Goal: Task Accomplishment & Management: Use online tool/utility

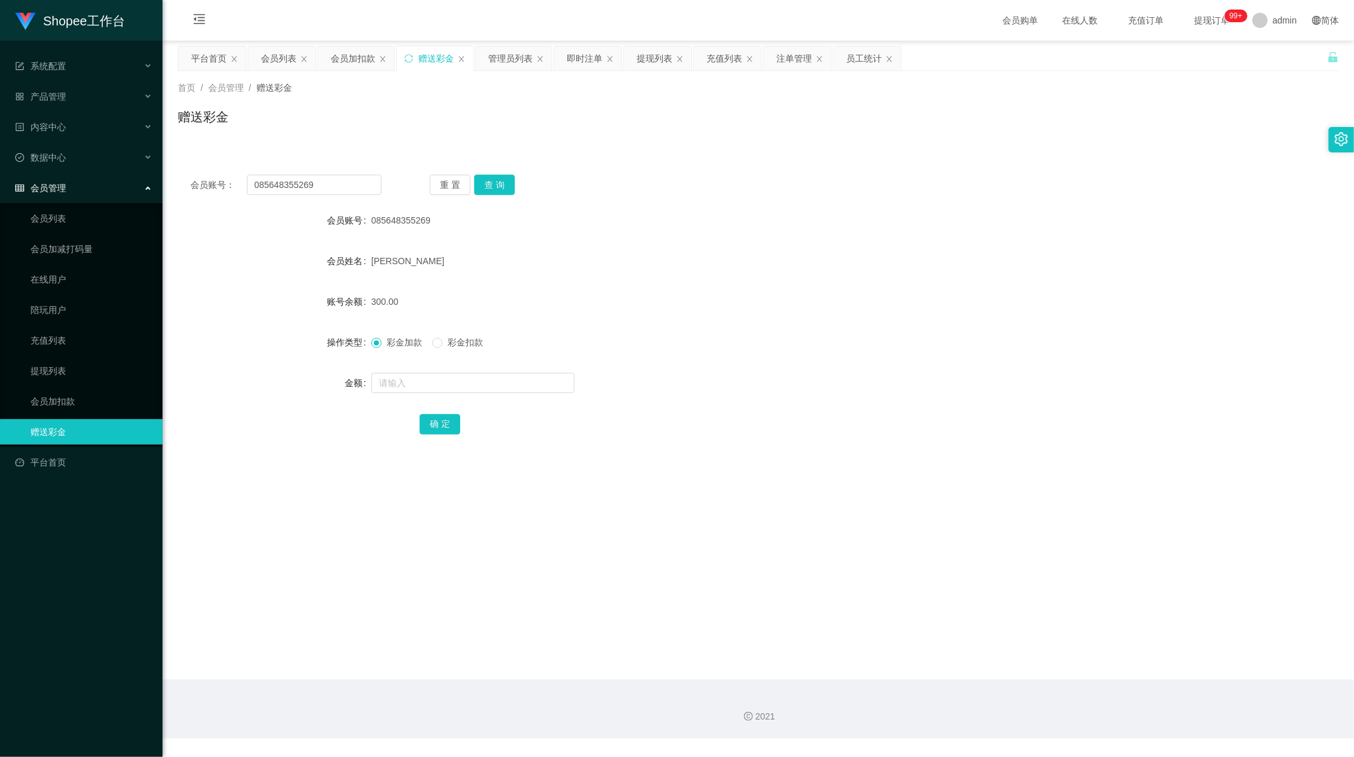
scroll to position [1, 0]
click at [314, 185] on input "085648355269" at bounding box center [314, 185] width 135 height 20
paste input "xzero14"
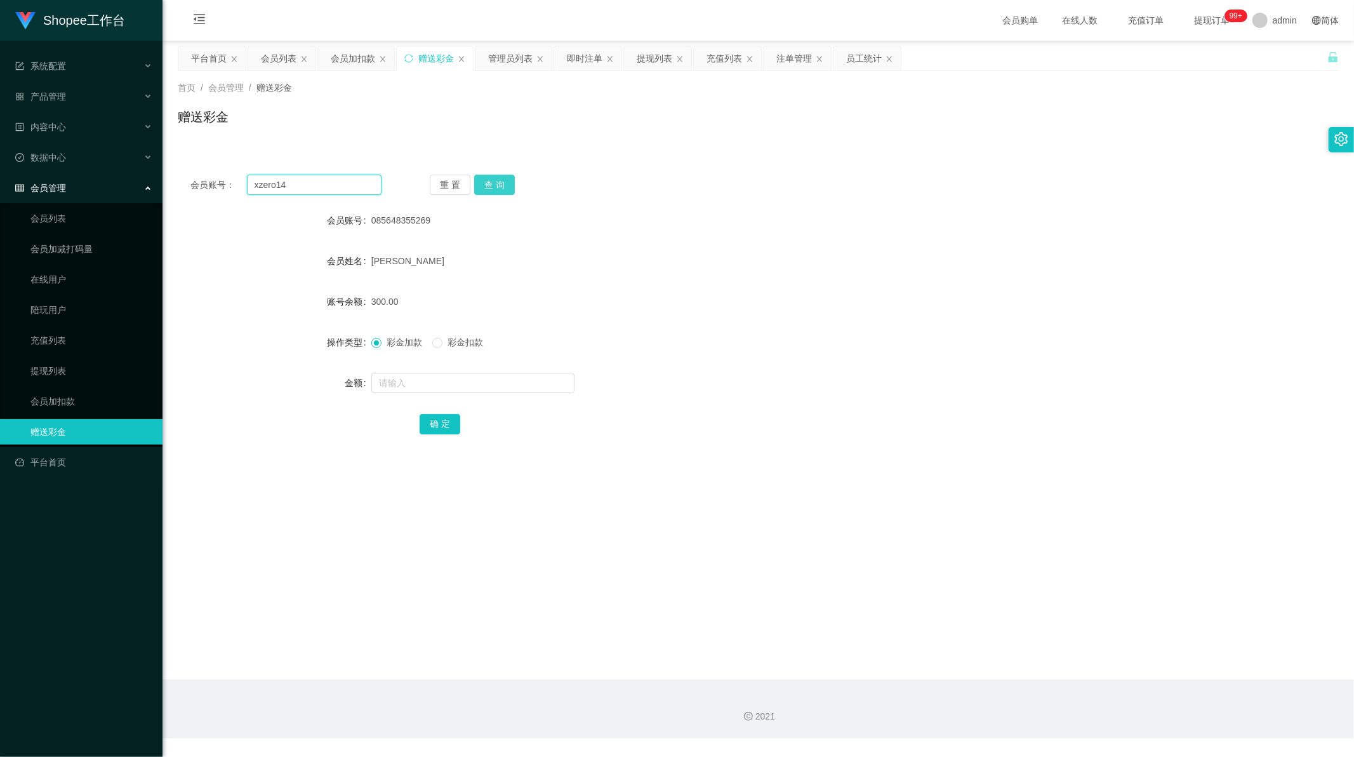
type input "xzero14"
click at [491, 184] on button "查 询" at bounding box center [494, 185] width 41 height 20
click at [434, 383] on input "text" at bounding box center [472, 383] width 203 height 20
type input "80"
click at [438, 416] on button "确 定" at bounding box center [440, 424] width 41 height 20
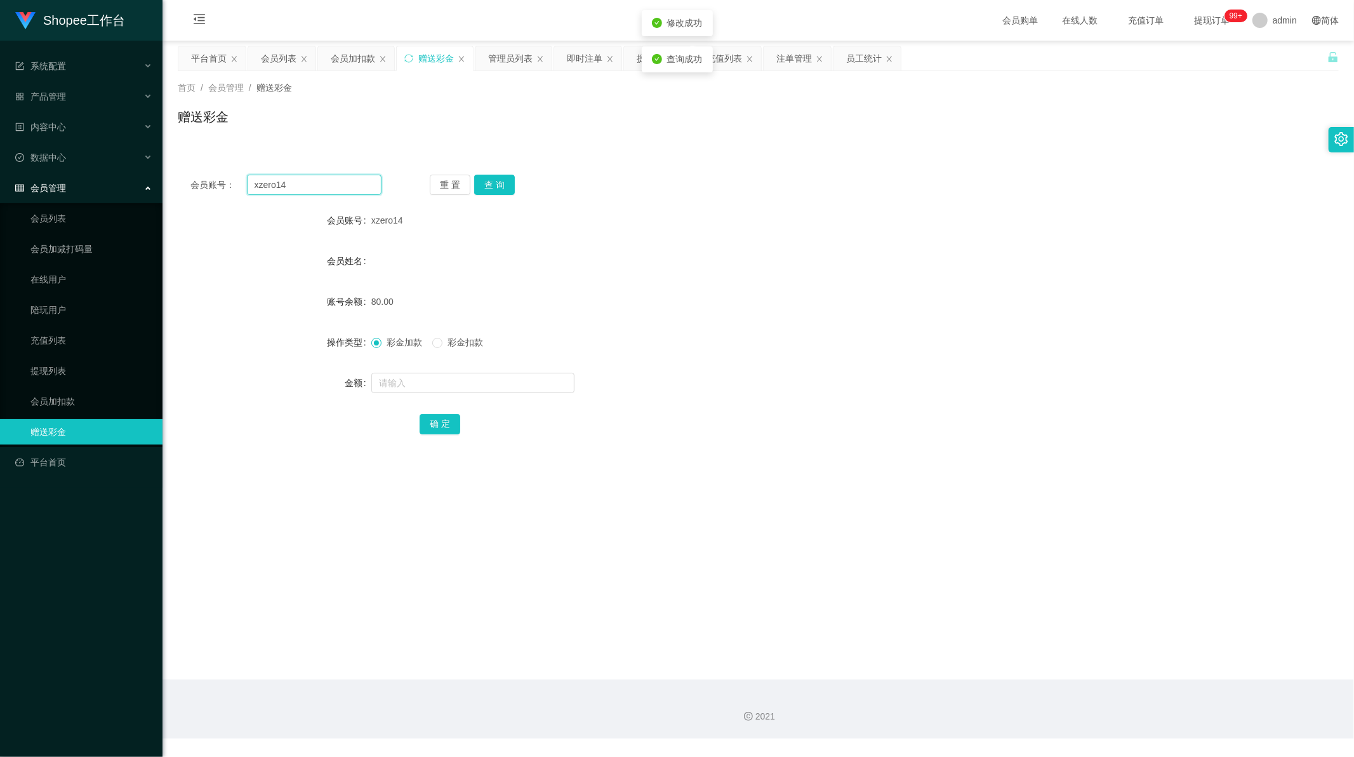
click at [312, 189] on input "xzero14" at bounding box center [314, 185] width 135 height 20
paste input "johnson"
type input "johnson"
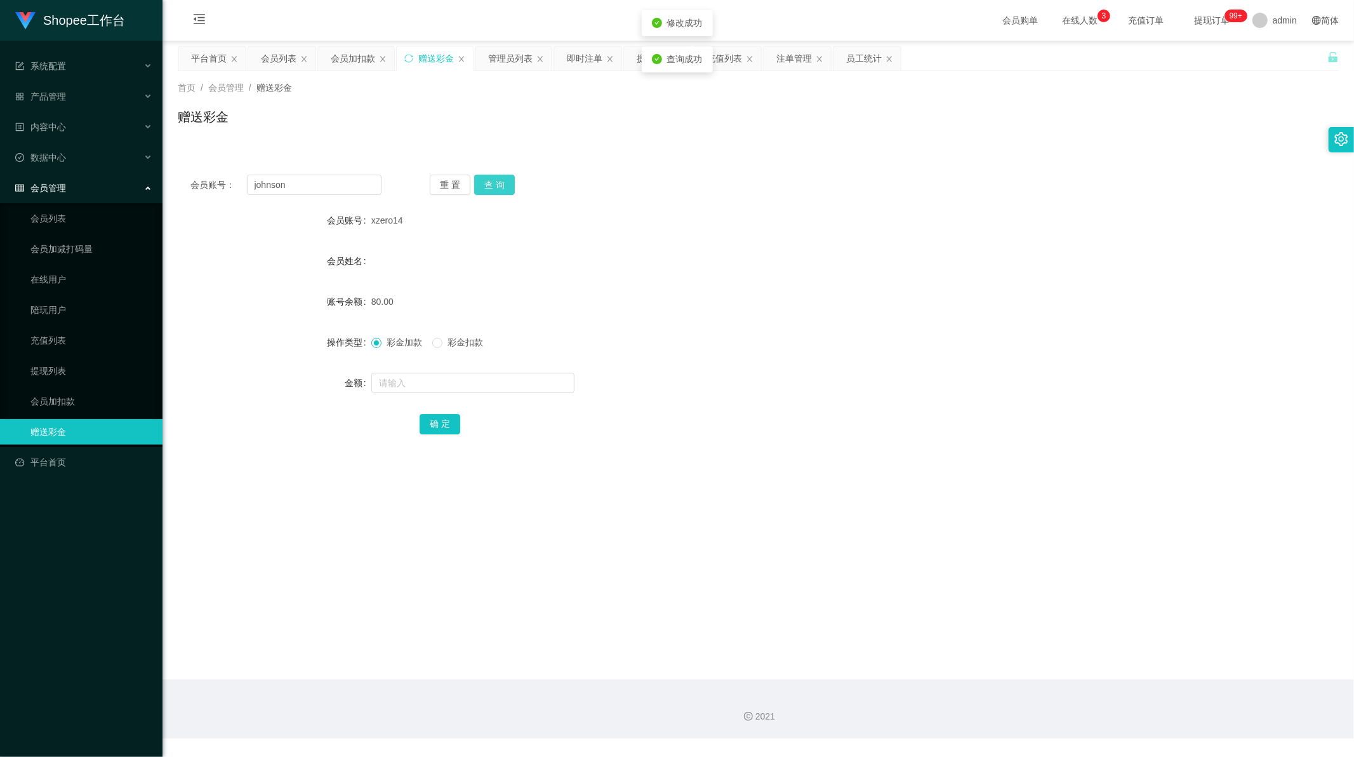
drag, startPoint x: 499, startPoint y: 182, endPoint x: 496, endPoint y: 207, distance: 25.0
click at [499, 182] on button "查 询" at bounding box center [494, 185] width 41 height 20
drag, startPoint x: 413, startPoint y: 386, endPoint x: 432, endPoint y: 378, distance: 20.8
click at [429, 380] on input "text" at bounding box center [472, 383] width 203 height 20
type input "80"
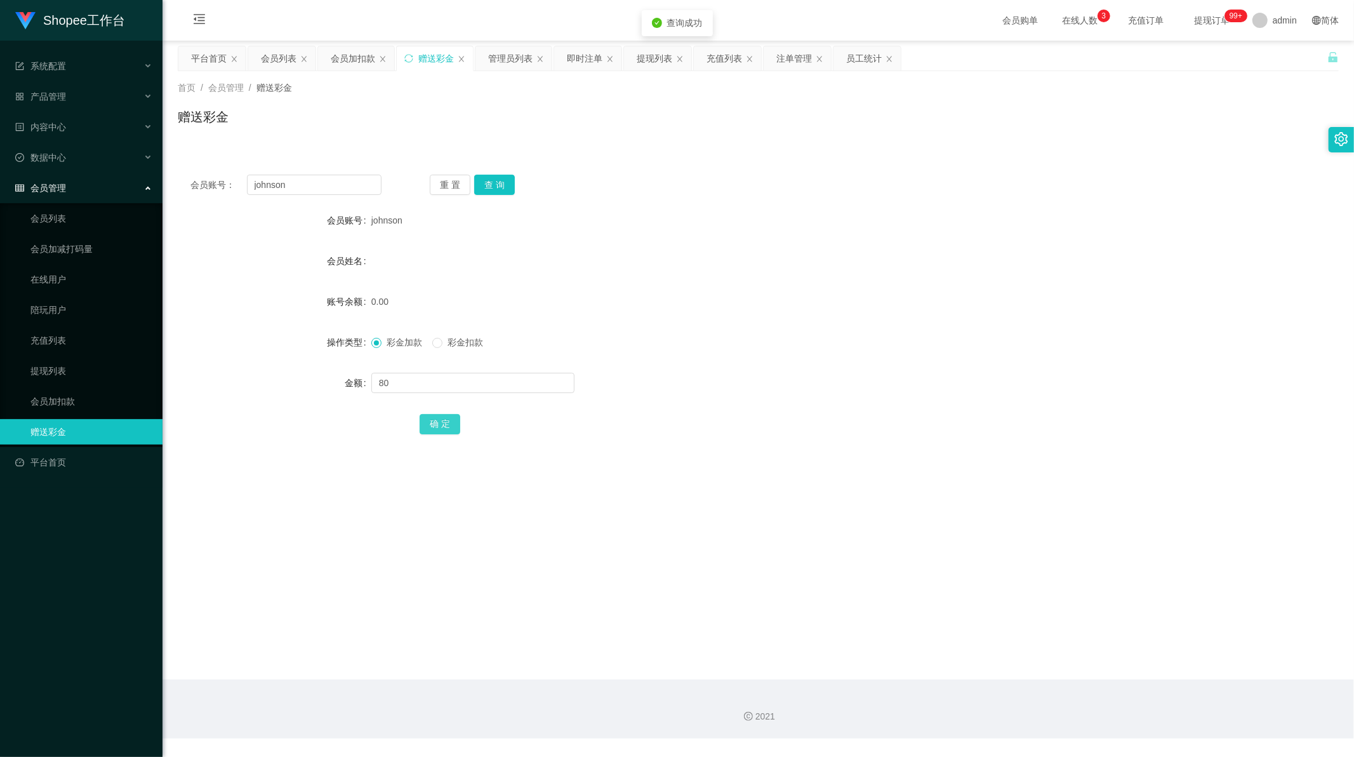
click at [440, 416] on button "确 定" at bounding box center [440, 424] width 41 height 20
click at [339, 186] on input "johnson" at bounding box center [314, 185] width 135 height 20
paste input "TeoJianwei444"
type input "TeoJianwei444"
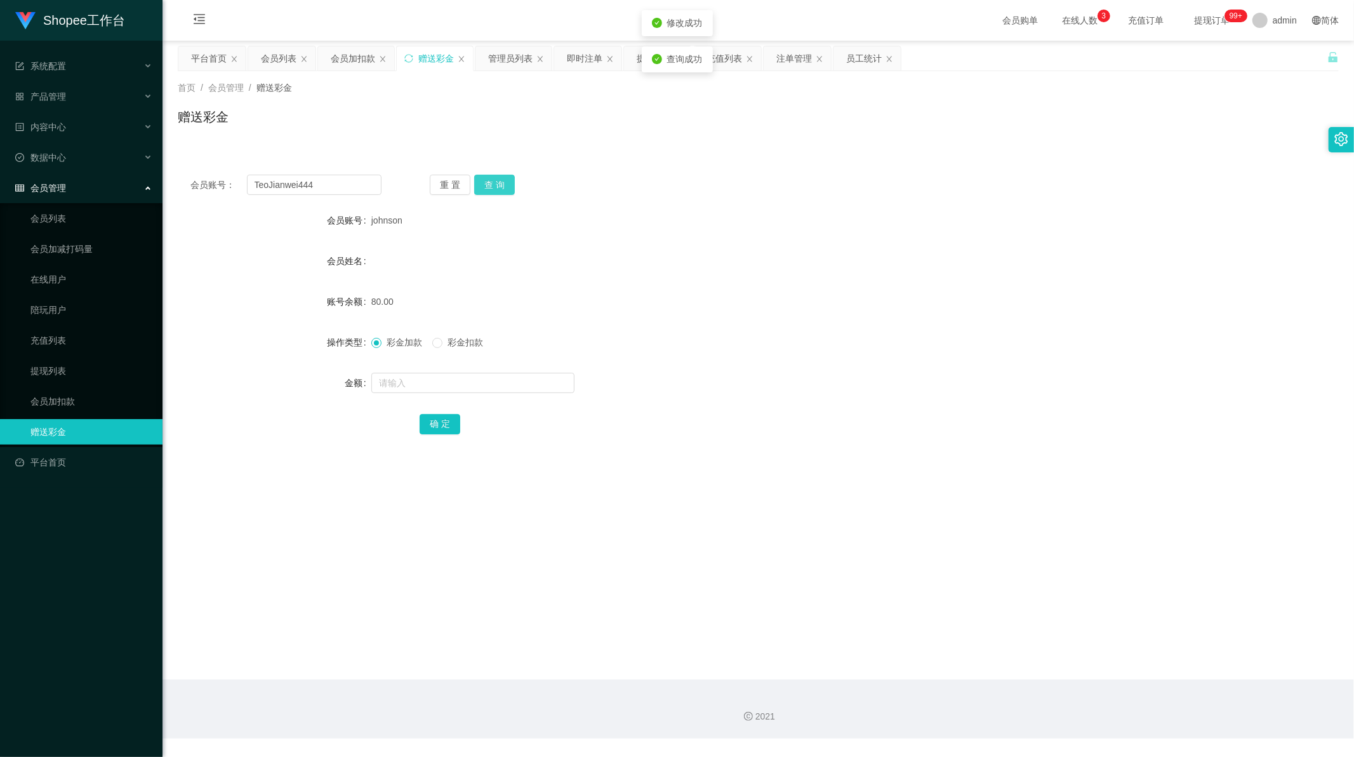
drag, startPoint x: 484, startPoint y: 176, endPoint x: 465, endPoint y: 246, distance: 73.2
click at [484, 176] on button "查 询" at bounding box center [494, 185] width 41 height 20
click at [405, 386] on input "text" at bounding box center [472, 383] width 203 height 20
type input "80"
click at [449, 427] on button "确 定" at bounding box center [440, 424] width 41 height 20
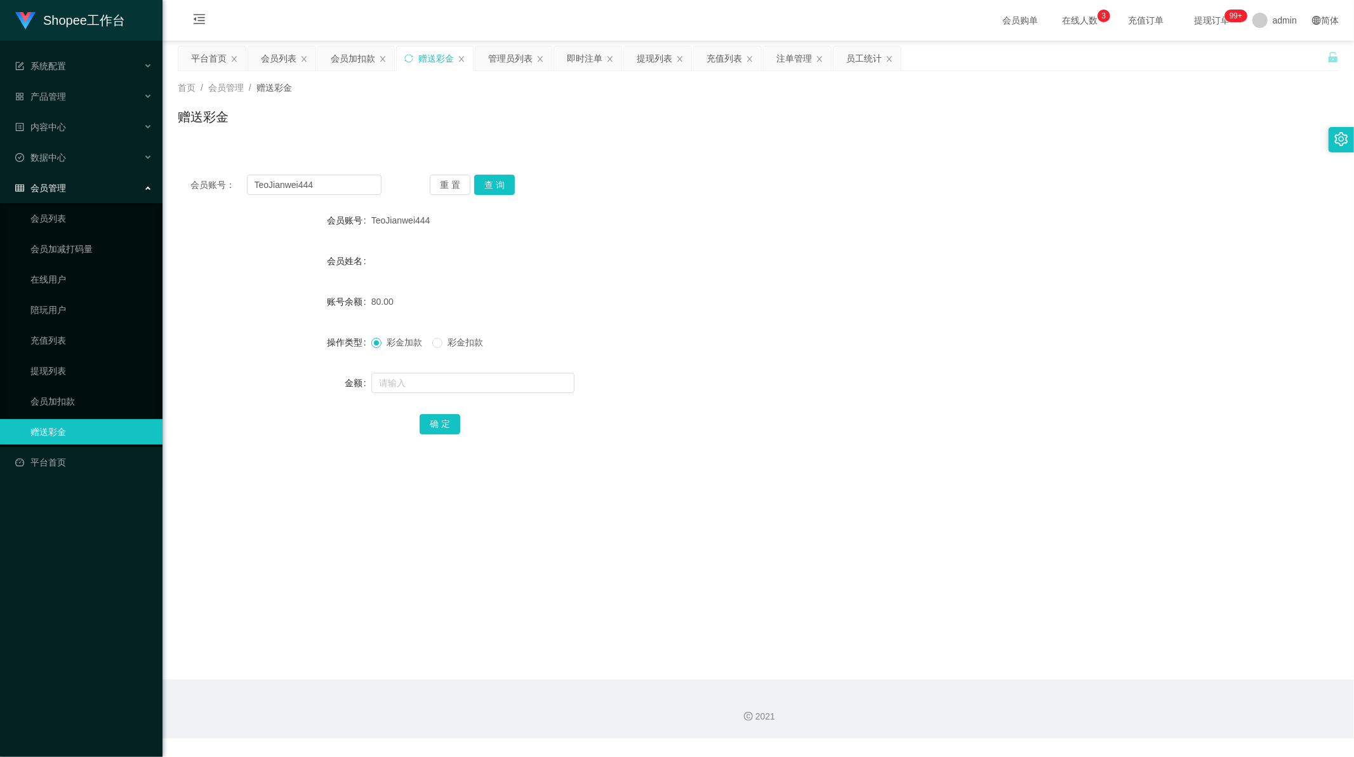
click at [652, 359] on form "会员账号 TeoJianwei444 会员姓名 账号余额 80.00 操作类型 彩金加款 彩金扣款 金额 确 定" at bounding box center [758, 322] width 1161 height 229
click at [293, 185] on input "TeoJianwei444" at bounding box center [314, 185] width 135 height 20
paste input "Groot1090"
type input "Groot1090"
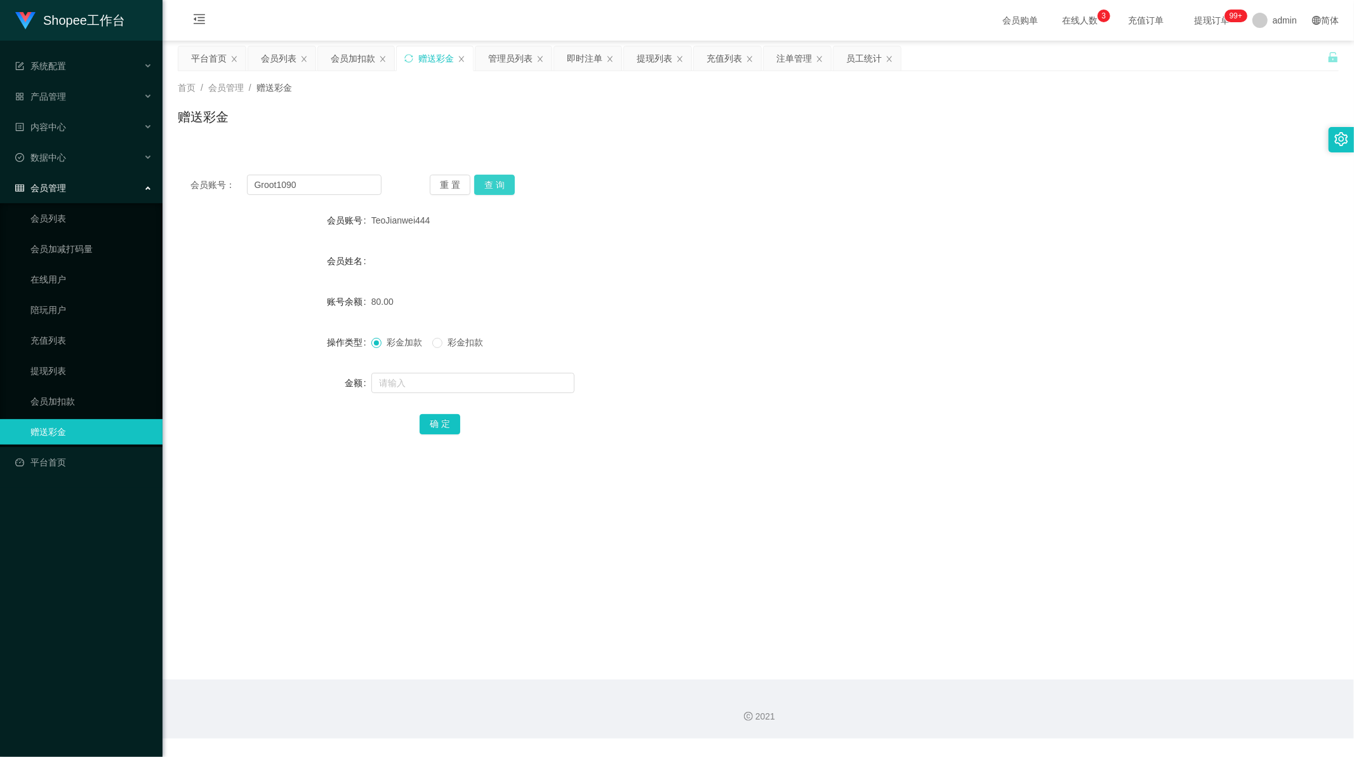
click at [491, 180] on button "查 询" at bounding box center [494, 185] width 41 height 20
click at [408, 378] on input "text" at bounding box center [472, 383] width 203 height 20
type input "80"
click at [439, 420] on button "确 定" at bounding box center [440, 424] width 41 height 20
click at [550, 438] on div "会员账号： Groot1090 重 置 查 询 会员账号 Groot1090 会员姓名 账号余额 80.00 操作类型 彩金加款 彩金扣款 金额 确 定" at bounding box center [758, 313] width 1161 height 302
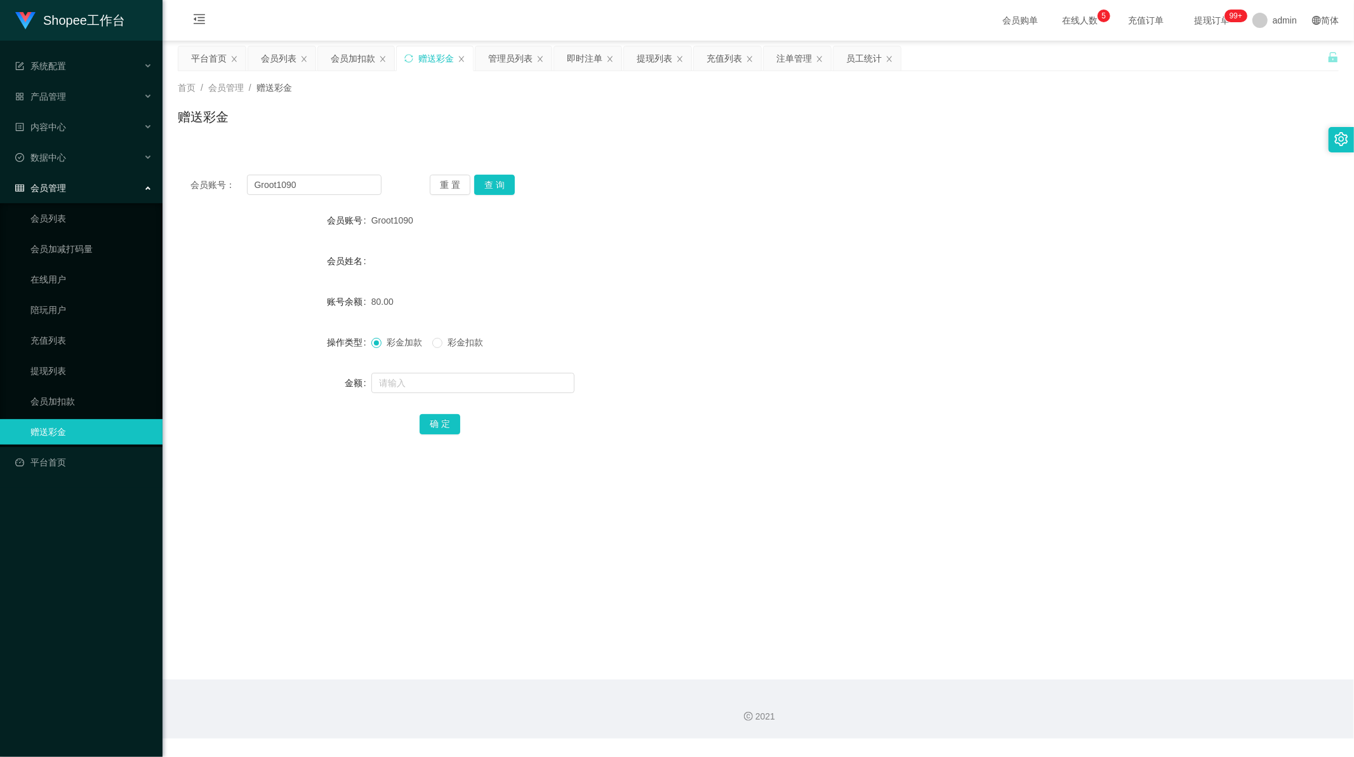
click at [668, 343] on div "彩金加款 彩金扣款" at bounding box center [709, 341] width 677 height 25
click at [665, 61] on div "提现列表" at bounding box center [655, 58] width 36 height 24
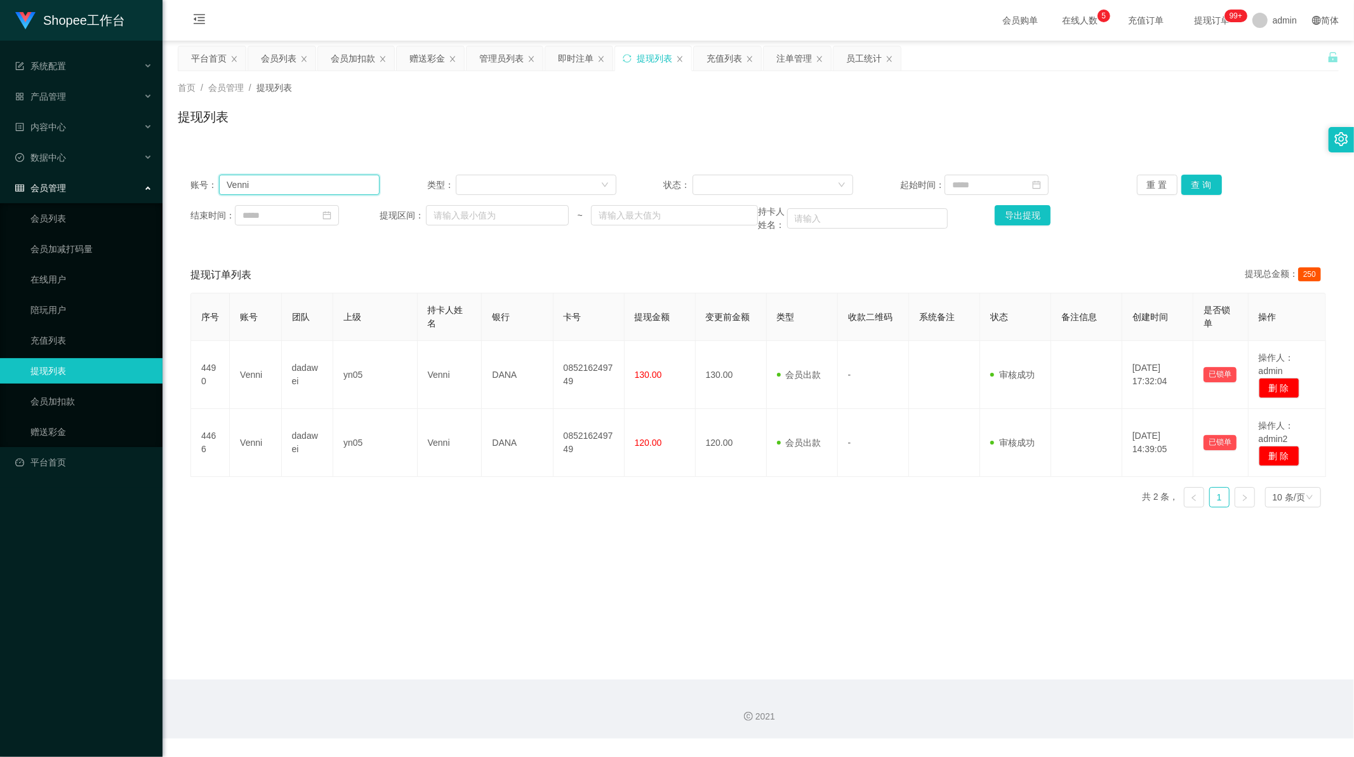
click at [300, 194] on input "Venni" at bounding box center [299, 185] width 161 height 20
drag, startPoint x: 300, startPoint y: 194, endPoint x: 380, endPoint y: 190, distance: 79.4
click at [309, 192] on input "Venni" at bounding box center [299, 185] width 161 height 20
paste input "xiao15737100"
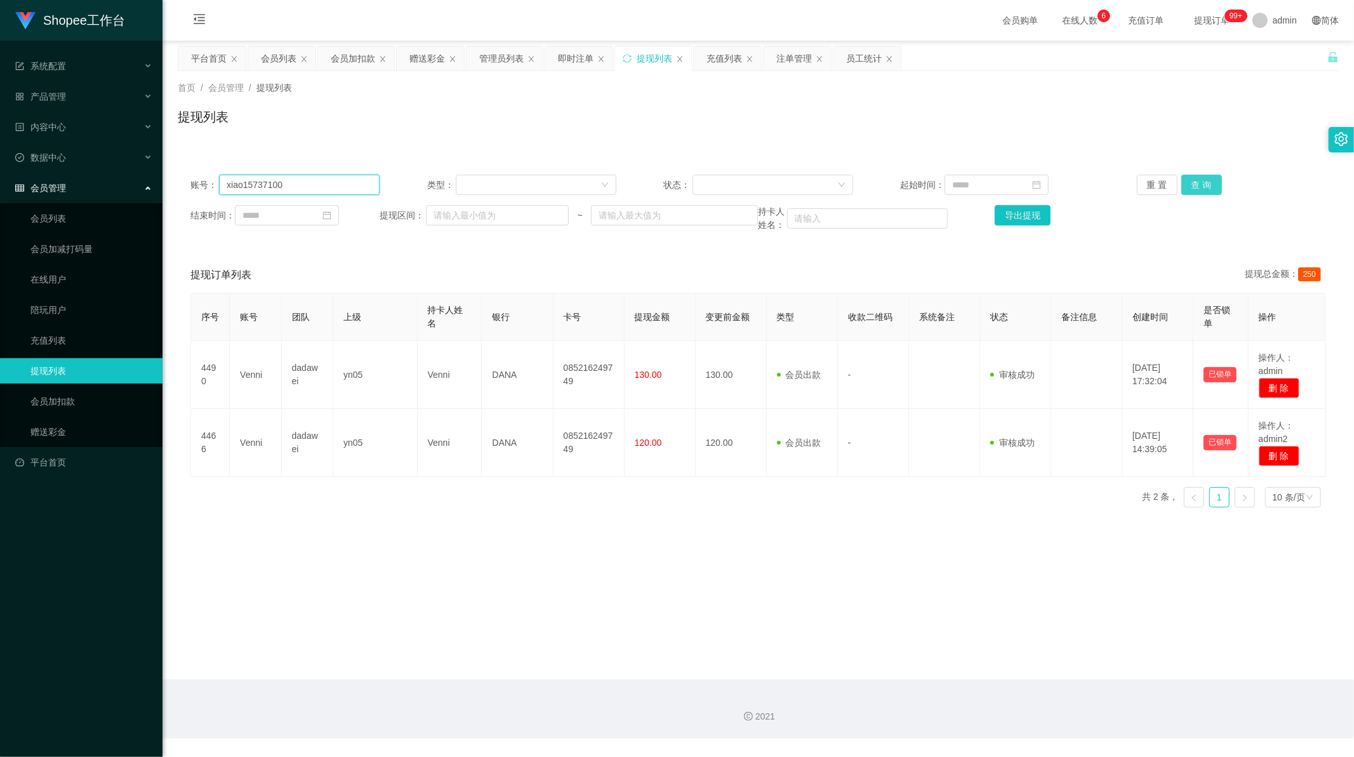
type input "xiao15737100"
click at [1209, 192] on button "查 询" at bounding box center [1201, 185] width 41 height 20
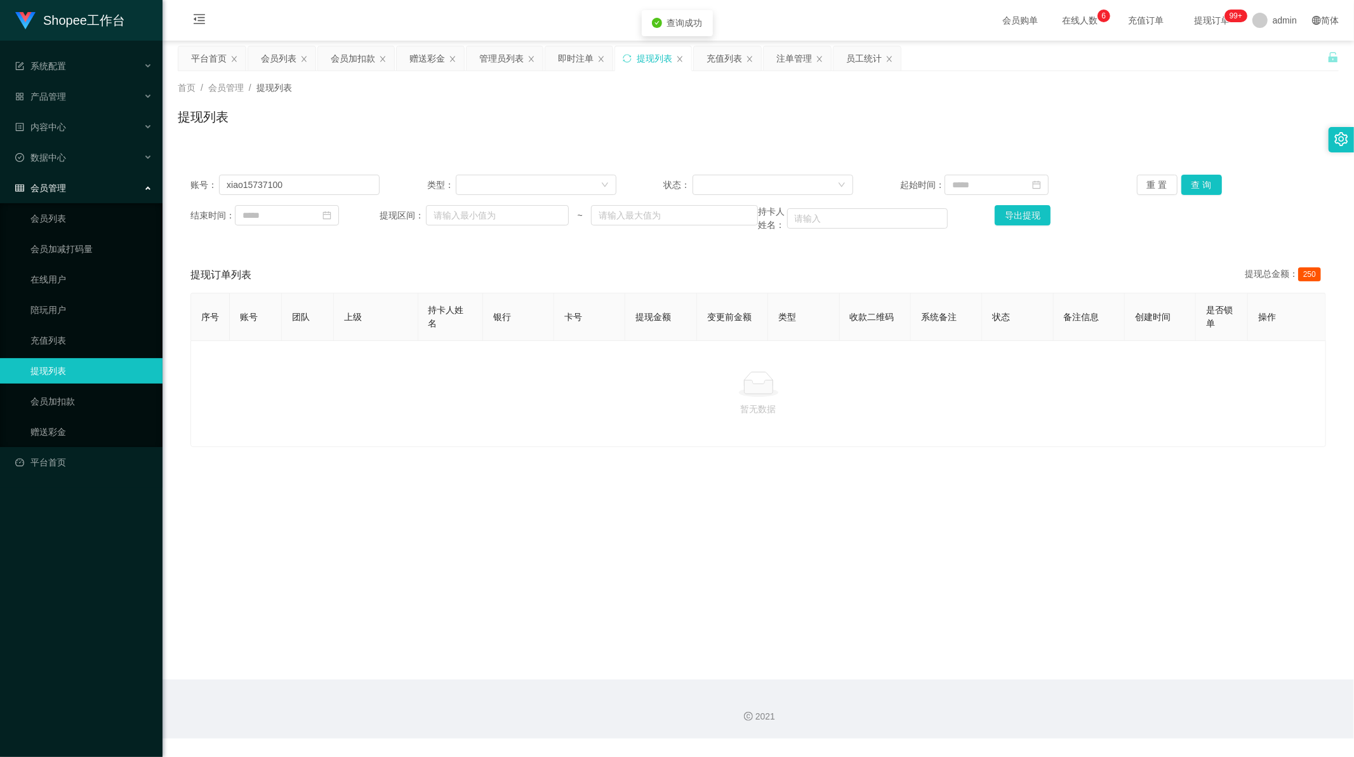
click at [646, 56] on div "提现列表" at bounding box center [655, 58] width 36 height 24
click at [319, 187] on input "xiao15737100" at bounding box center [299, 185] width 161 height 20
